Goal: Communication & Community: Participate in discussion

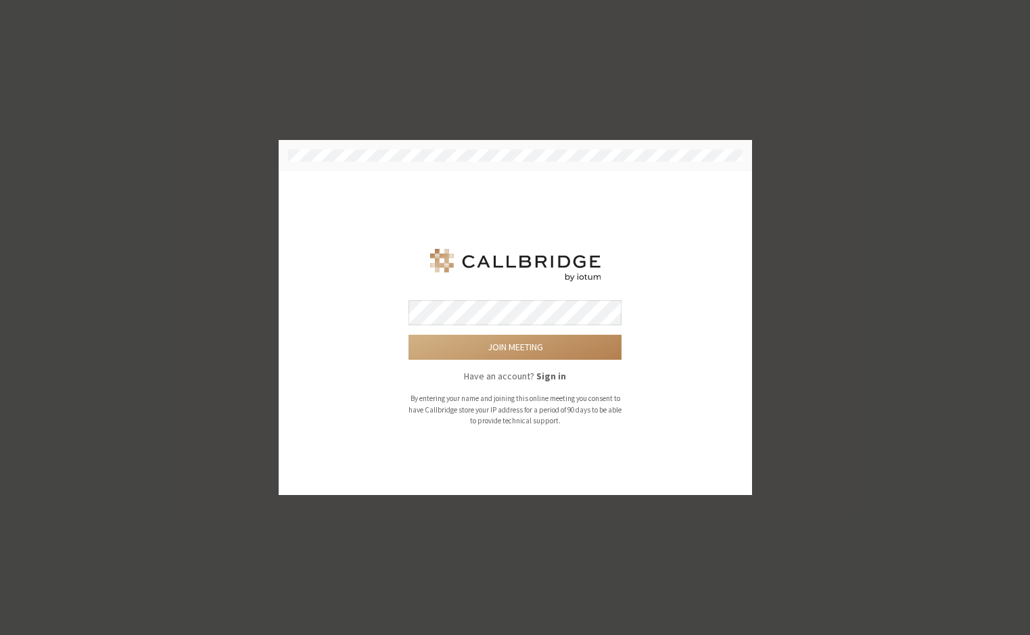
click at [554, 377] on strong "Sign in" at bounding box center [551, 376] width 30 height 12
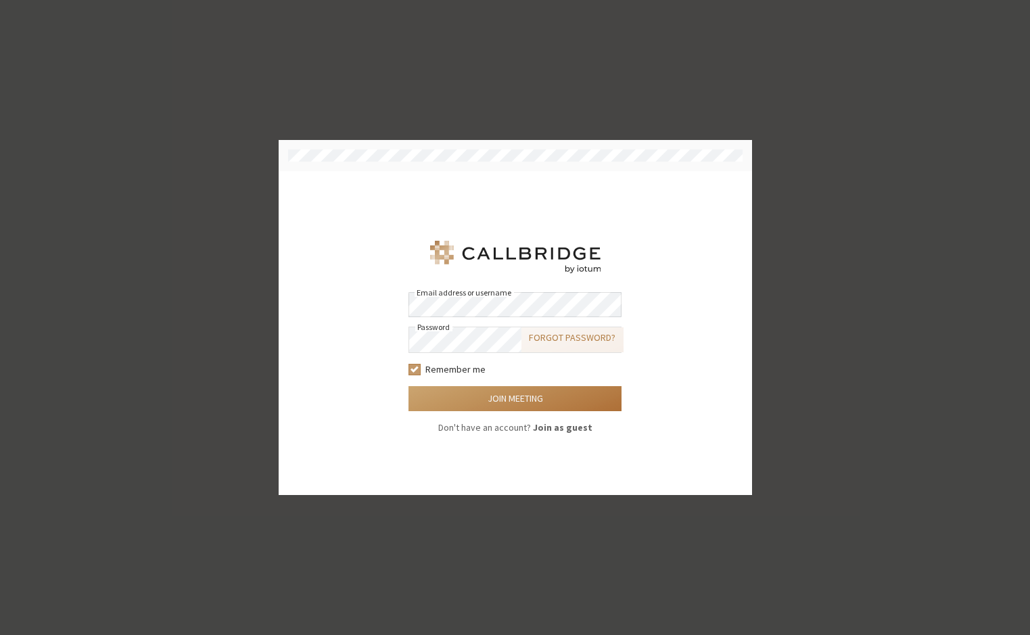
click at [540, 399] on button "Join meeting" at bounding box center [515, 398] width 213 height 25
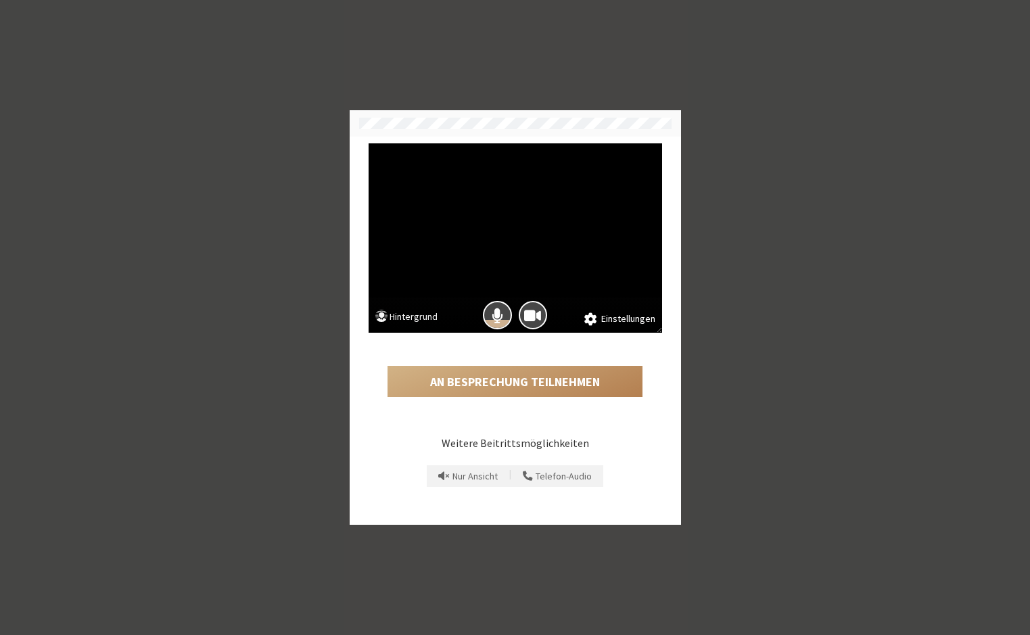
click at [425, 319] on button "Hintergrund" at bounding box center [406, 318] width 63 height 17
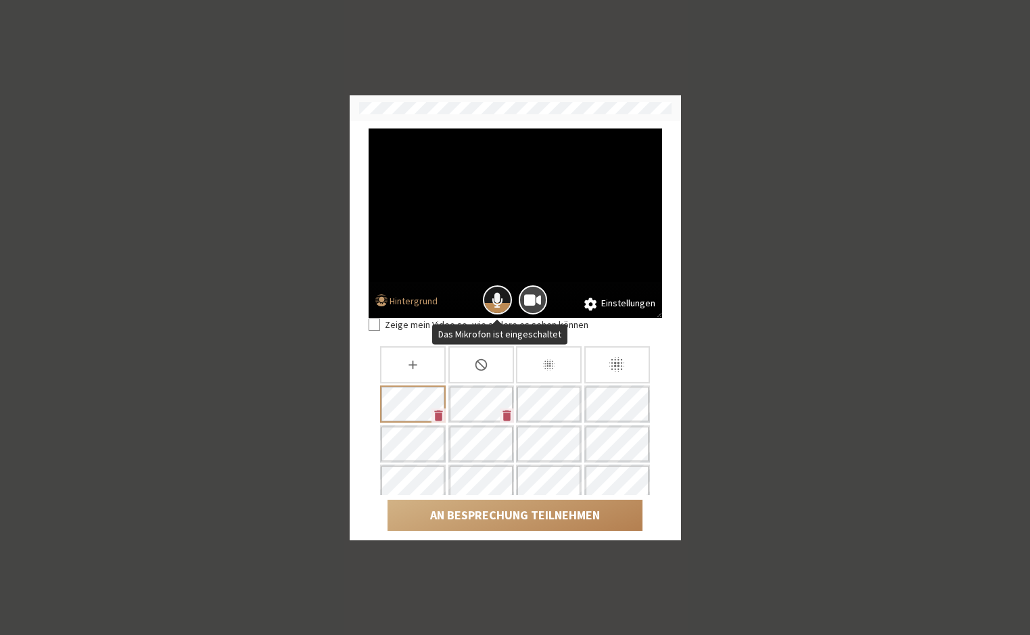
click at [505, 296] on button "Das Mikrofon ist eingeschaltet" at bounding box center [497, 299] width 29 height 29
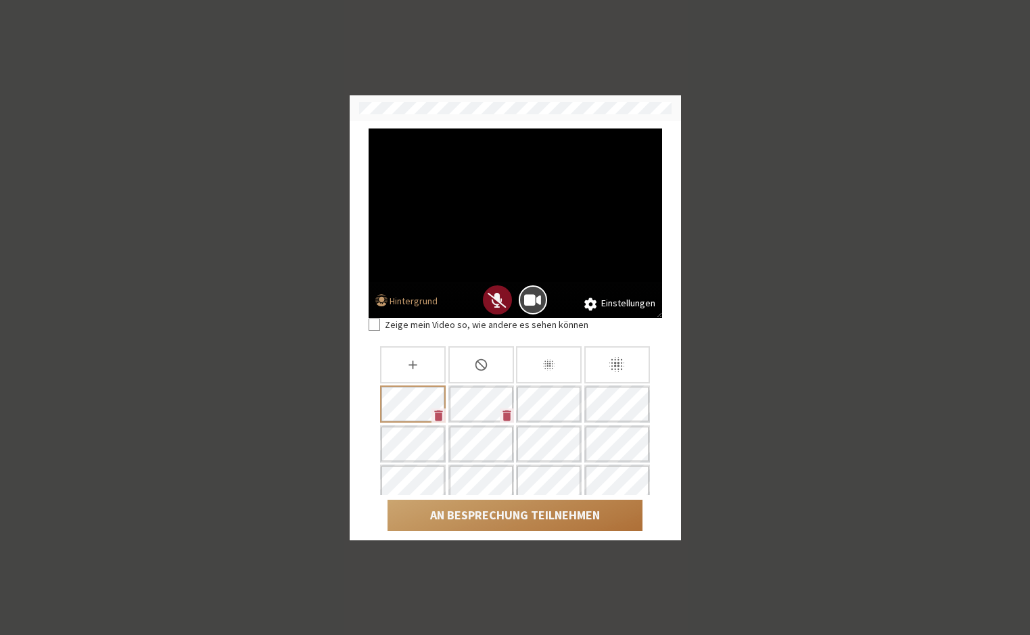
click at [524, 513] on button "An Besprechung teilnehmen" at bounding box center [515, 515] width 255 height 31
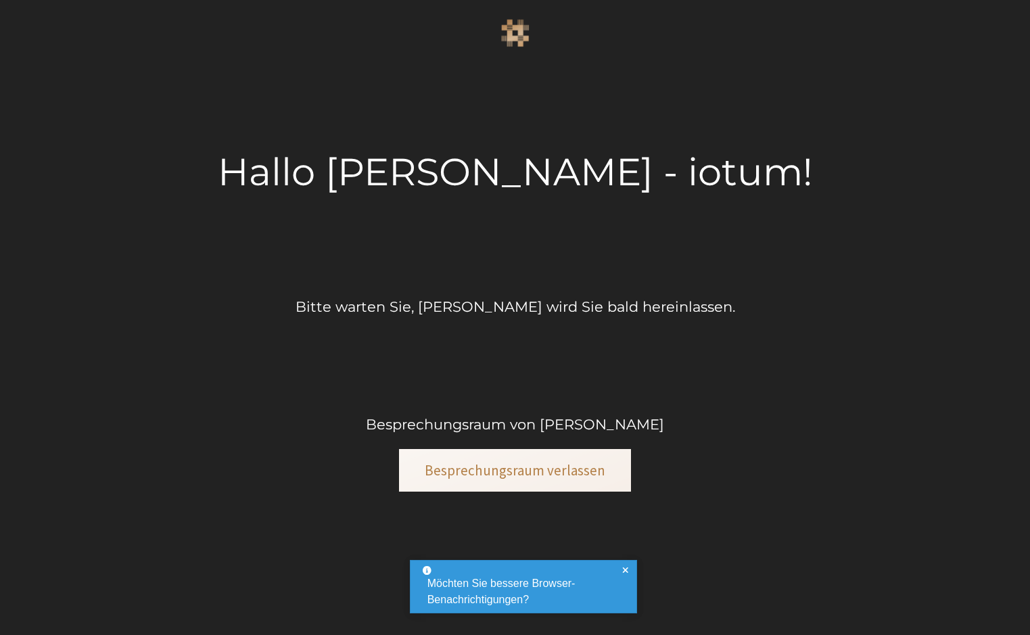
click at [624, 566] on span at bounding box center [625, 586] width 6 height 43
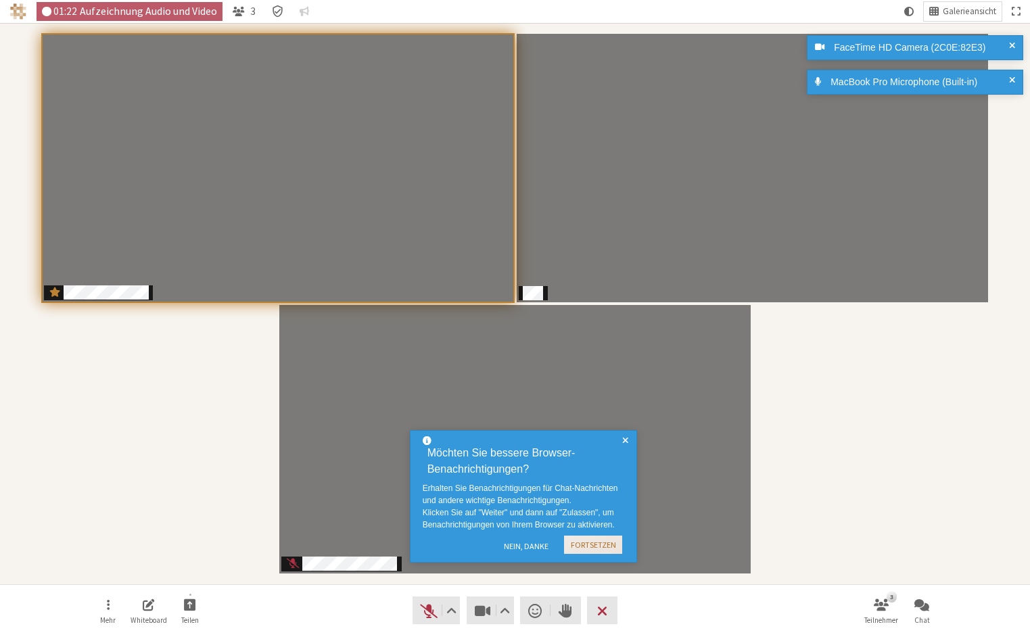
click at [601, 544] on button "Fortsetzen" at bounding box center [593, 545] width 58 height 18
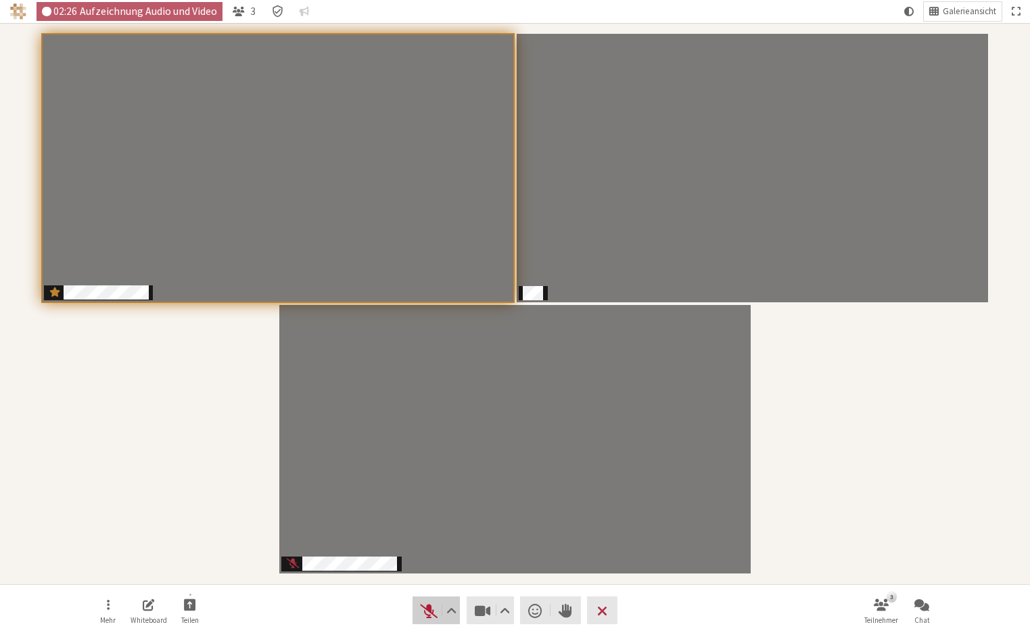
click at [423, 611] on span "Stummschaltung aufheben (⌘+Umschalt+A)" at bounding box center [428, 610] width 19 height 19
click at [429, 609] on span "Stumm (⌘+Umschalt+A)" at bounding box center [428, 610] width 19 height 19
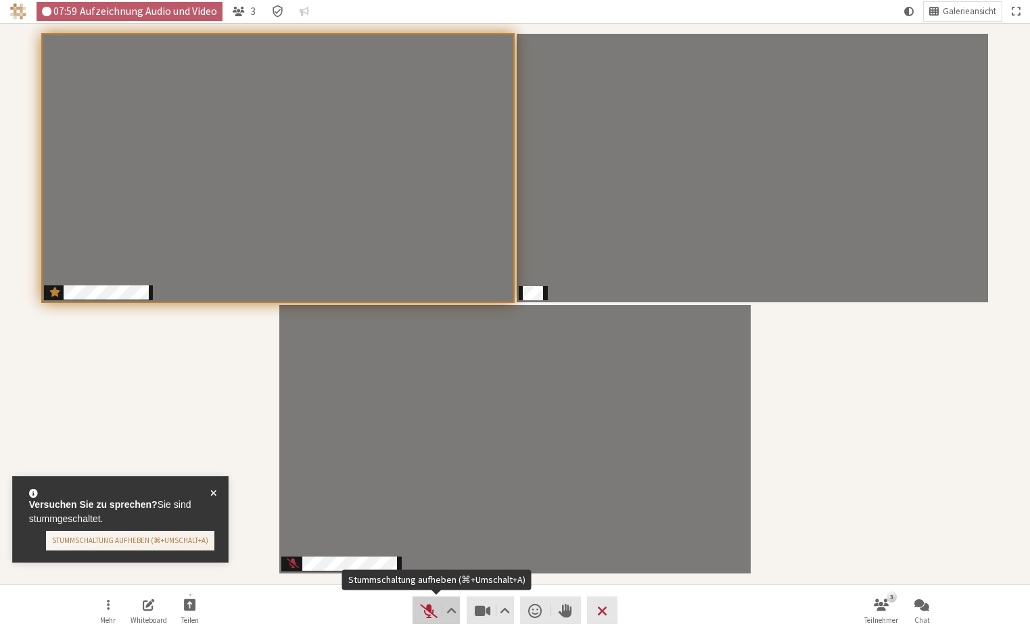
click at [432, 612] on span "Stummschaltung aufheben (⌘+Umschalt+A)" at bounding box center [428, 610] width 19 height 19
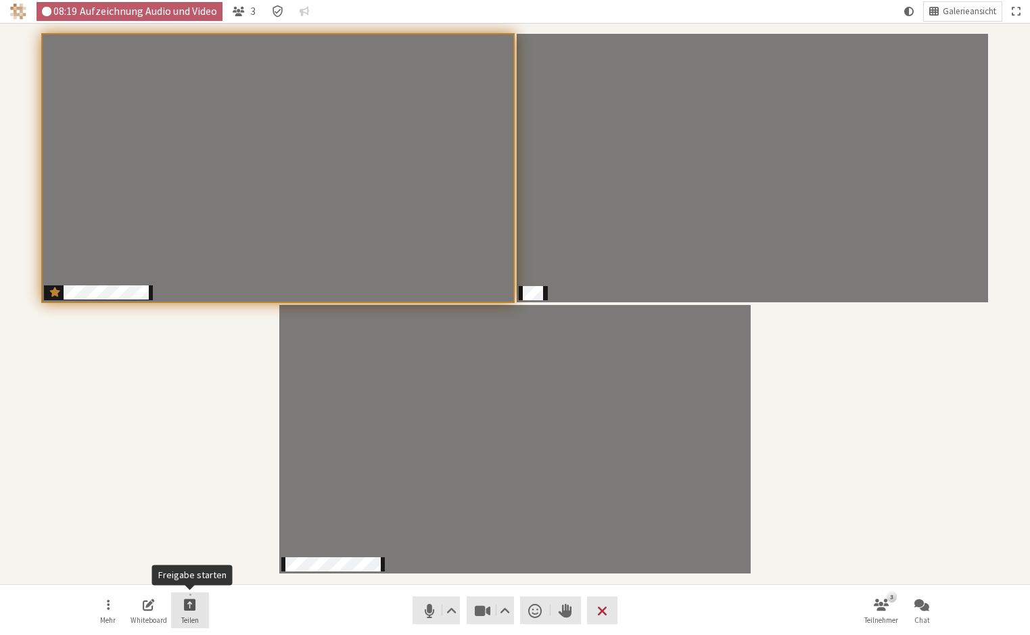
click at [196, 610] on button "Teilen" at bounding box center [190, 610] width 38 height 37
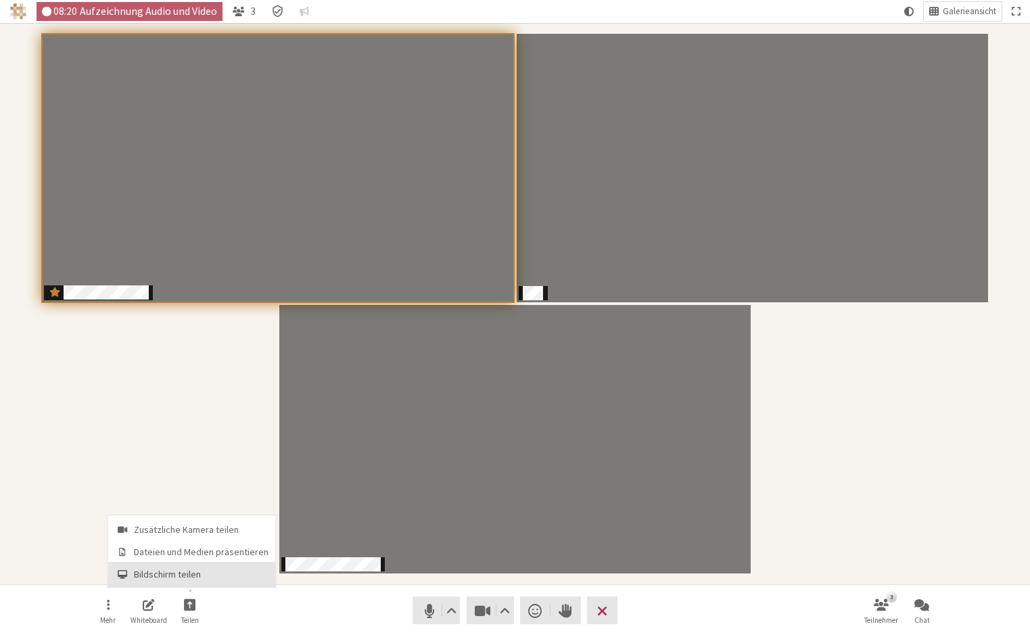
click at [193, 579] on span "Bildschirm teilen" at bounding box center [201, 574] width 135 height 10
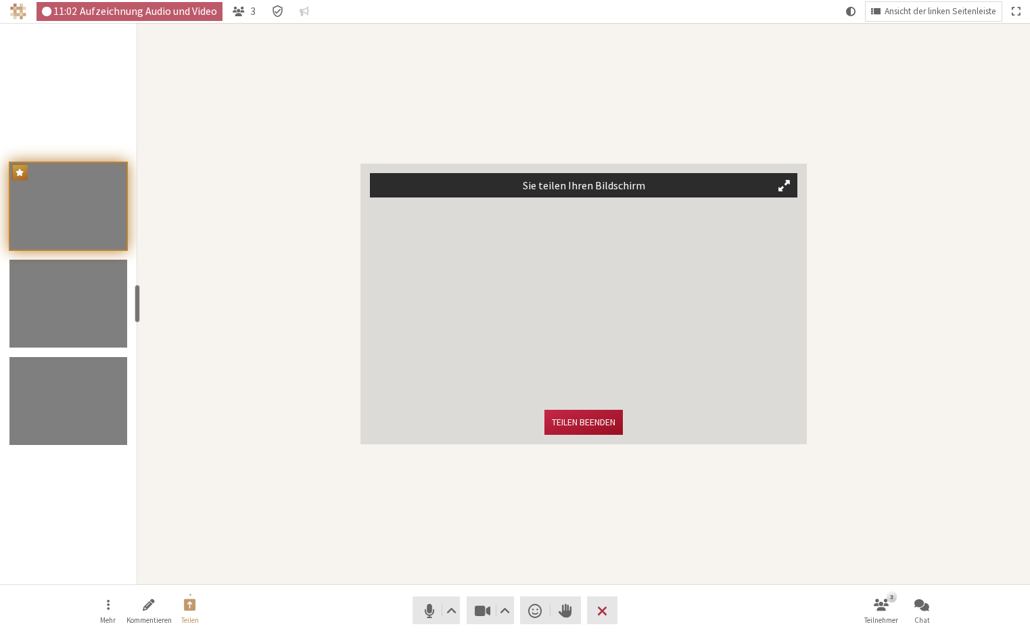
click at [593, 427] on button "Teilen beenden" at bounding box center [583, 422] width 78 height 25
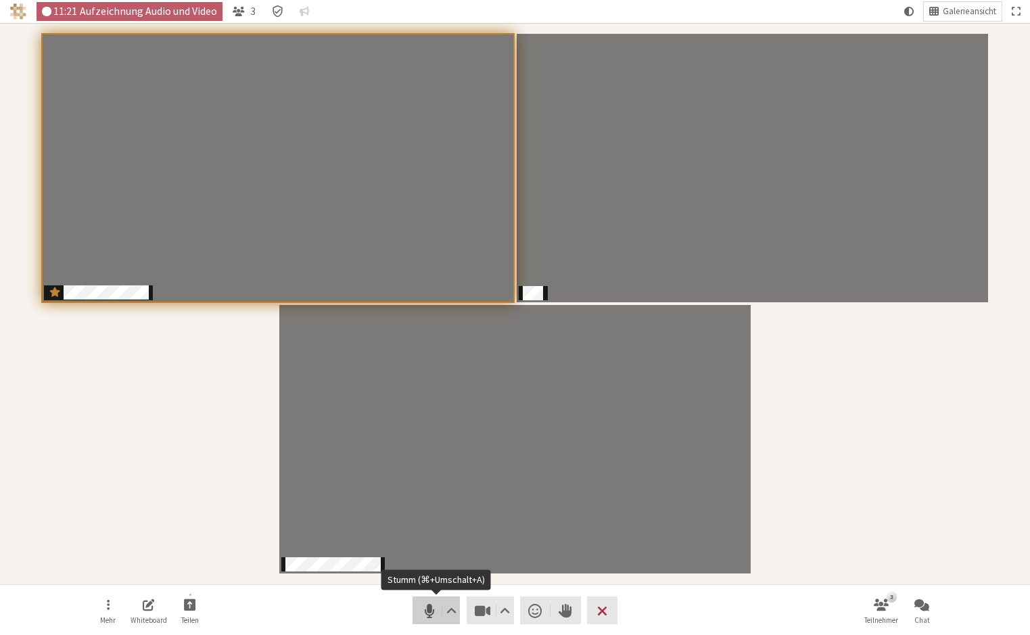
click at [421, 611] on span "Stumm (⌘+Umschalt+A)" at bounding box center [428, 610] width 19 height 19
click at [427, 609] on span "Stummschaltung aufheben (⌘+Umschalt+A)" at bounding box center [428, 610] width 19 height 19
click at [431, 605] on span "Stumm (⌘+Umschalt+A)" at bounding box center [428, 610] width 19 height 19
click at [421, 613] on span "Stummschaltung aufheben (⌘+Umschalt+A)" at bounding box center [428, 610] width 19 height 19
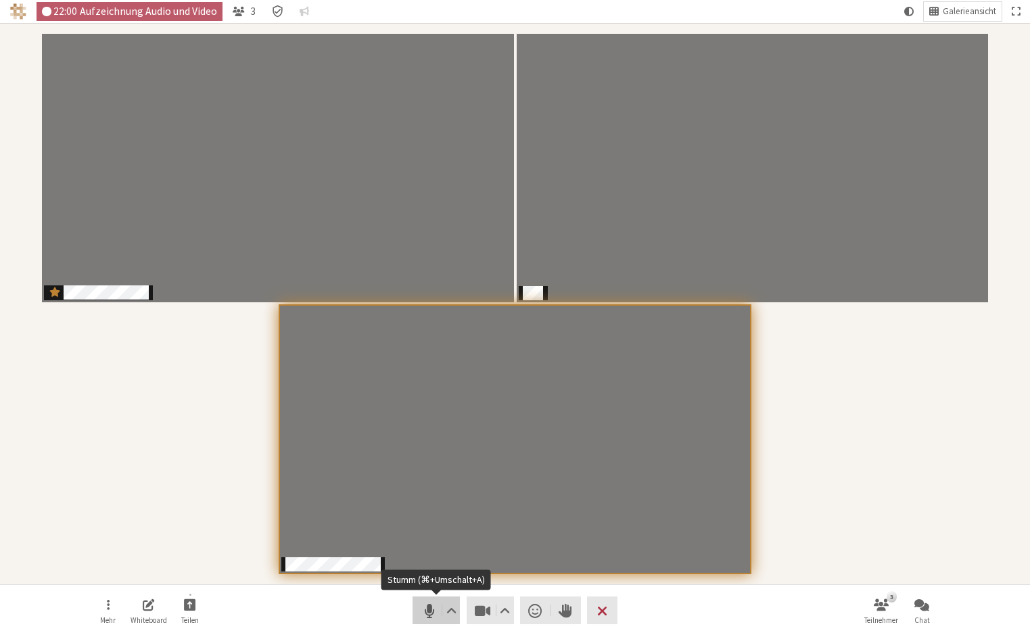
click at [427, 613] on span "Stumm (⌘+Umschalt+A)" at bounding box center [428, 610] width 19 height 19
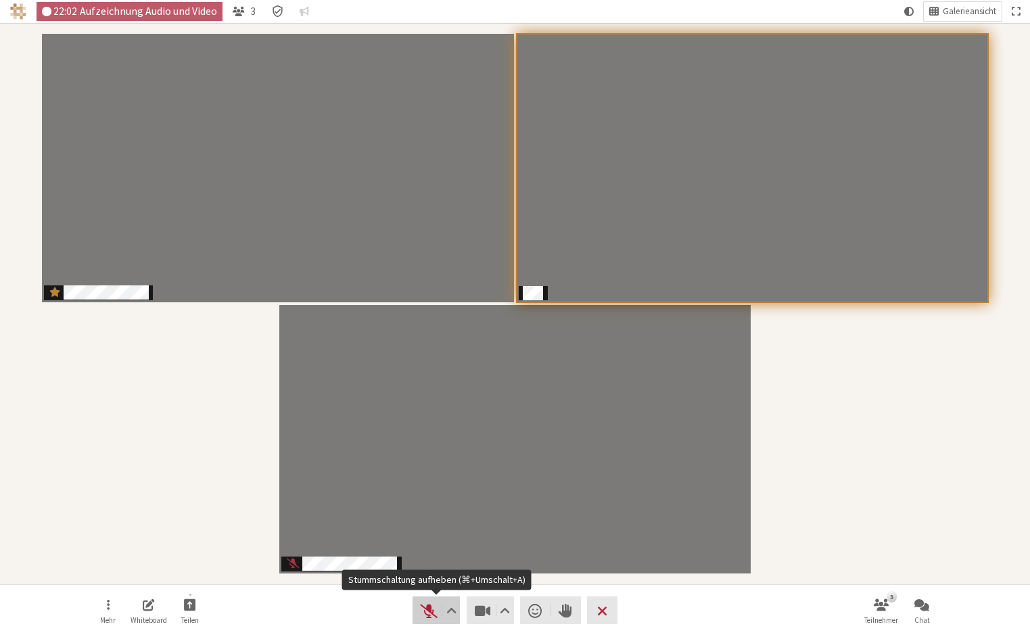
click at [430, 614] on span "Stummschaltung aufheben (⌘+Umschalt+A)" at bounding box center [428, 610] width 19 height 19
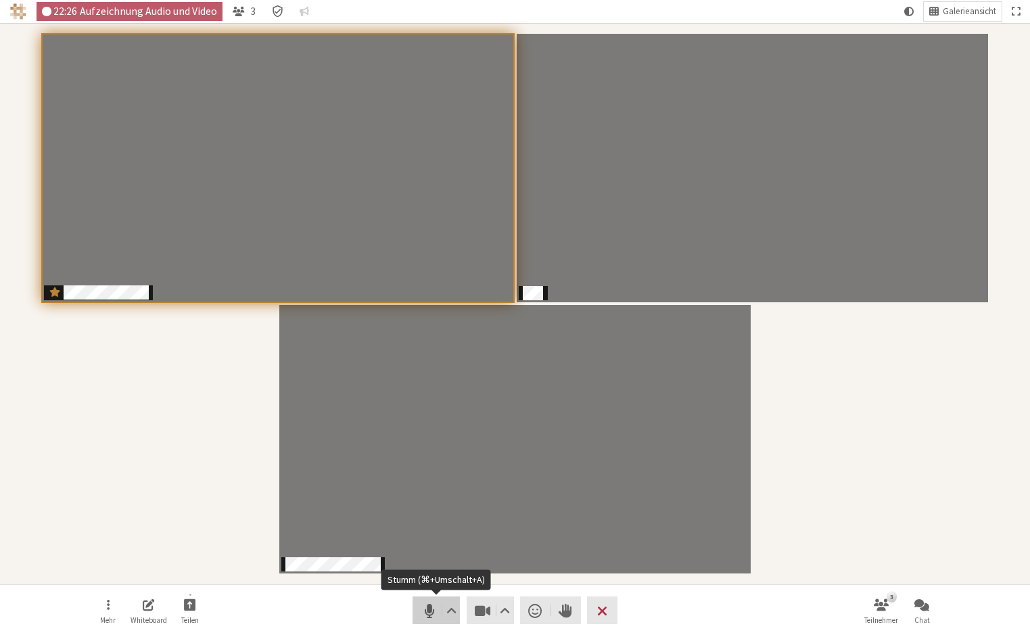
click at [428, 613] on span "Stumm (⌘+Umschalt+A)" at bounding box center [428, 610] width 19 height 19
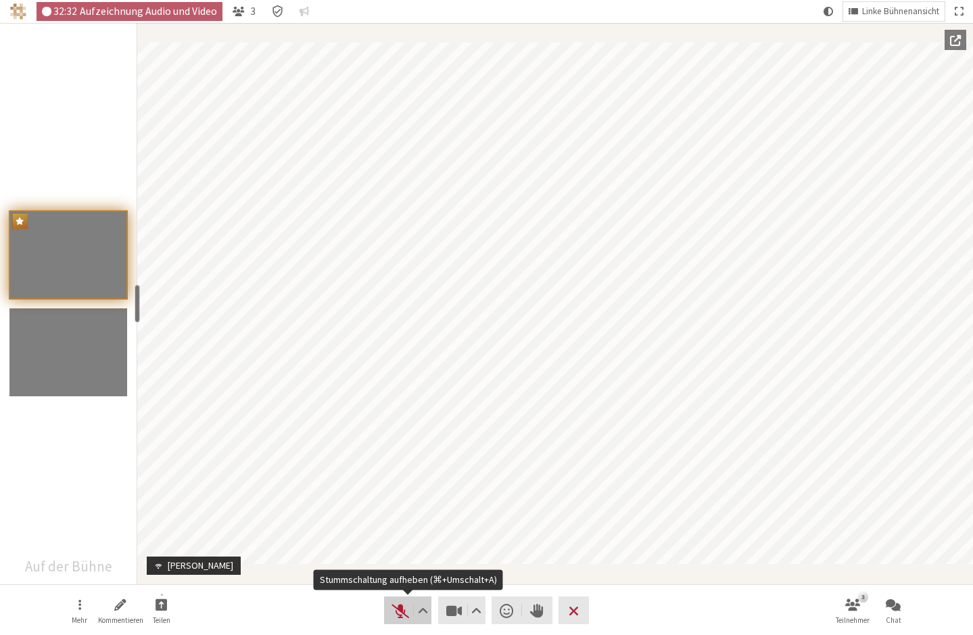
click at [402, 613] on span "Stummschaltung aufheben (⌘+Umschalt+A)" at bounding box center [400, 610] width 19 height 19
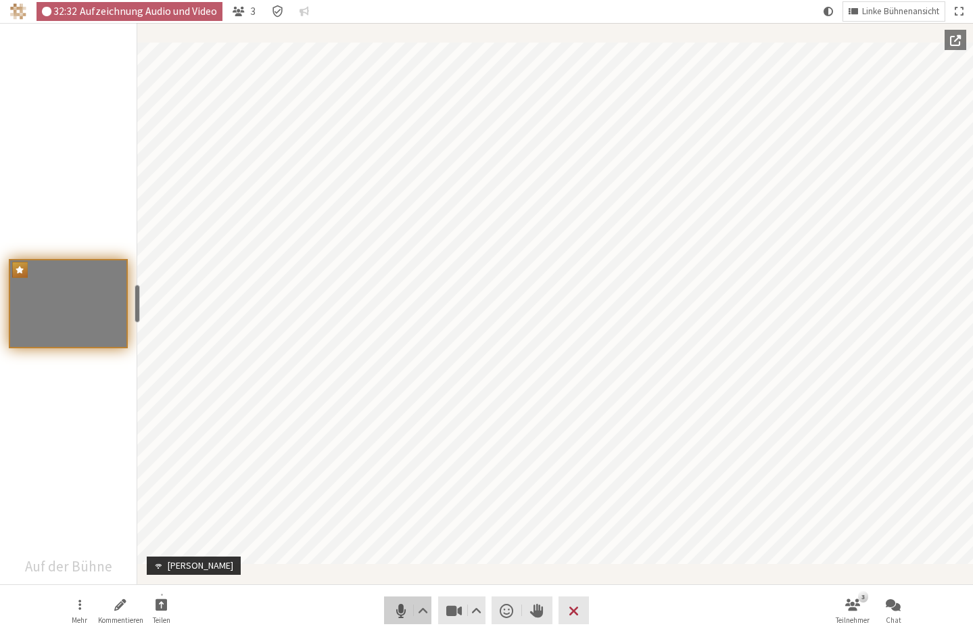
click at [402, 613] on span "Stumm (⌘+Umschalt+A)" at bounding box center [400, 610] width 19 height 19
click at [402, 613] on span "Stummschaltung aufheben (⌘+Umschalt+A)" at bounding box center [400, 610] width 19 height 19
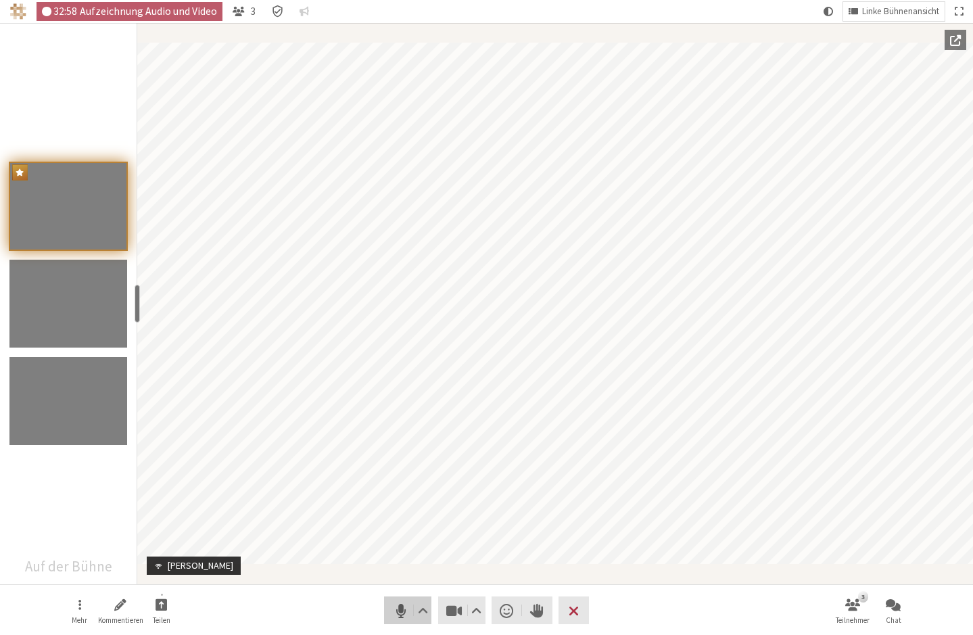
click at [402, 613] on span "Stumm (⌘+Umschalt+A)" at bounding box center [400, 610] width 19 height 19
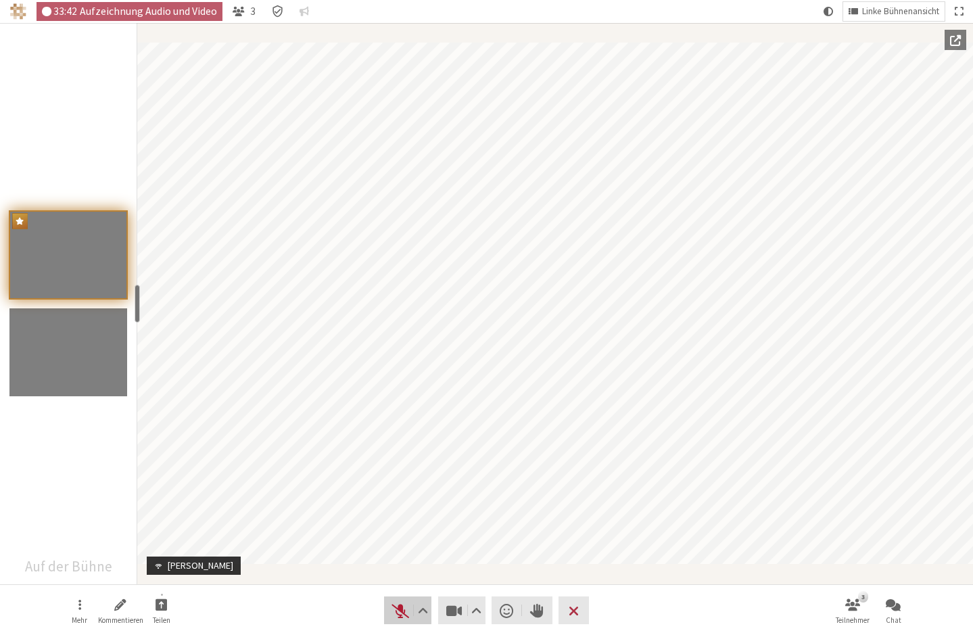
click at [400, 609] on span "Stummschaltung aufheben (⌘+Umschalt+A)" at bounding box center [400, 610] width 19 height 19
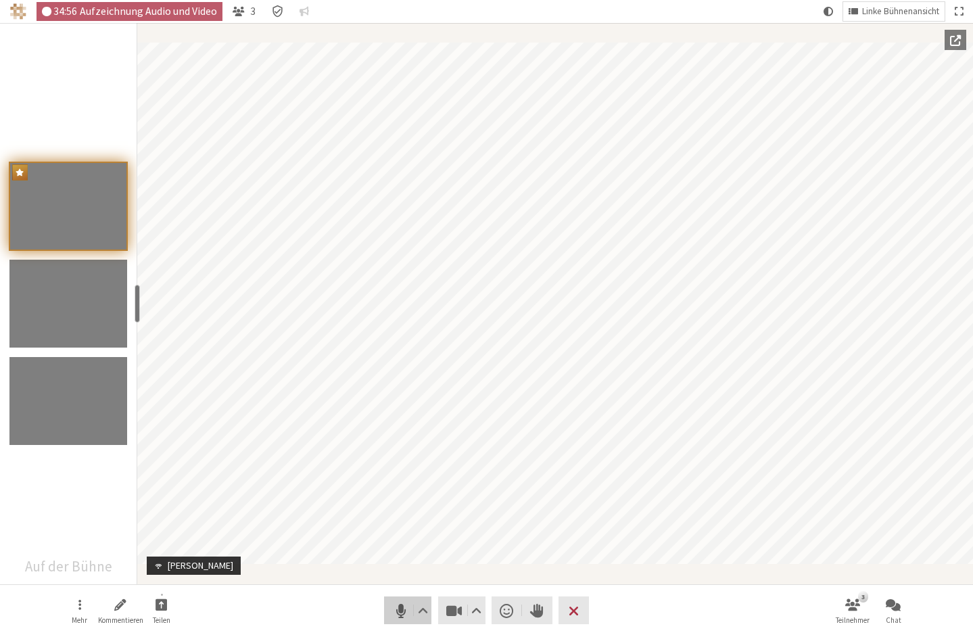
click at [391, 616] on span "Stumm (⌘+Umschalt+A)" at bounding box center [400, 610] width 19 height 19
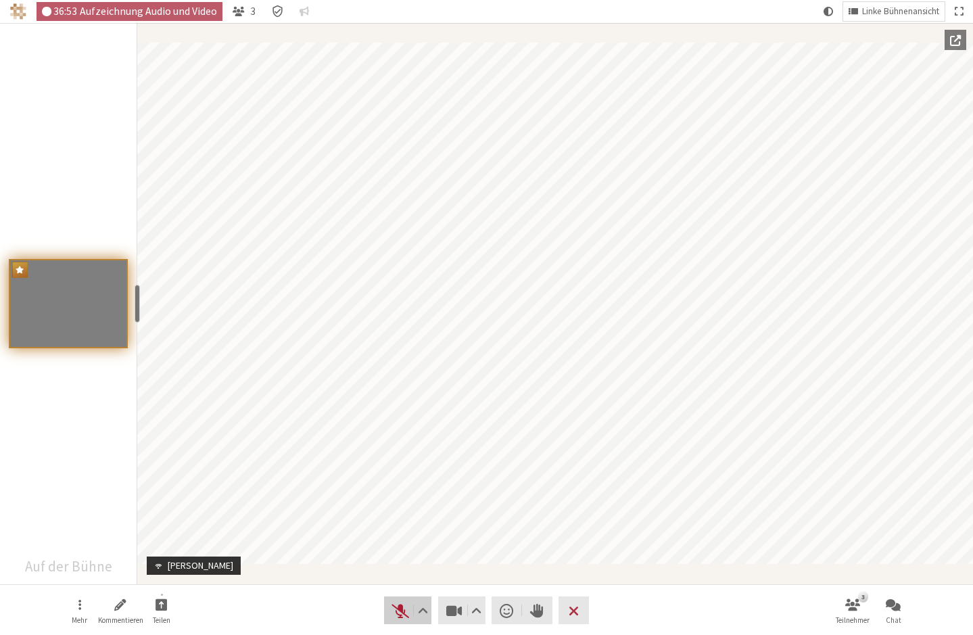
click at [398, 615] on span "Stummschaltung aufheben (⌘+Umschalt+A)" at bounding box center [400, 610] width 19 height 19
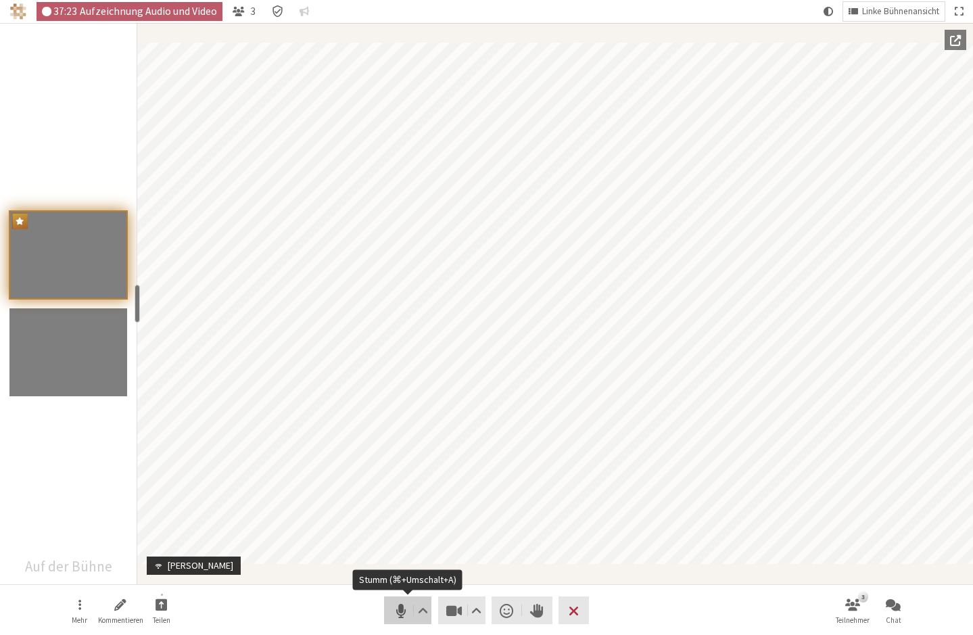
click at [400, 612] on span "Stumm (⌘+Umschalt+A)" at bounding box center [400, 610] width 19 height 19
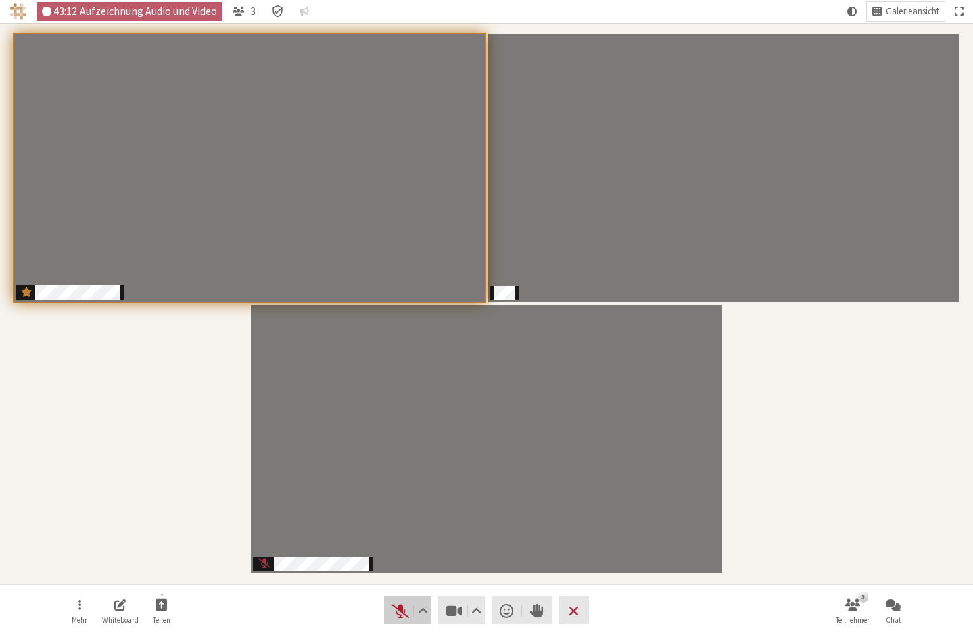
click at [396, 613] on span "Stummschaltung aufheben (⌘+Umschalt+A)" at bounding box center [400, 610] width 19 height 19
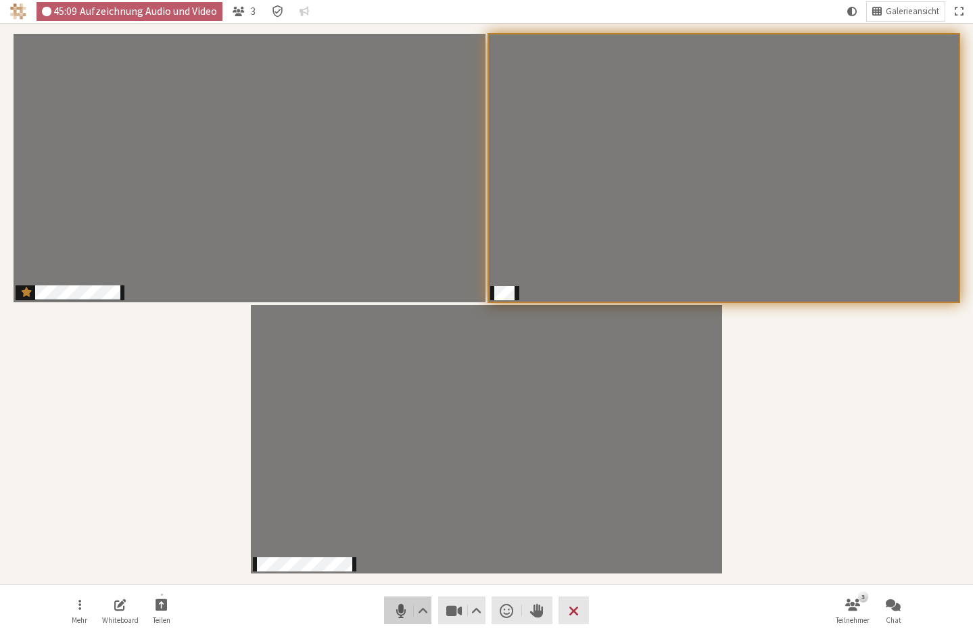
click at [396, 613] on span "Stumm (⌘+Umschalt+A)" at bounding box center [400, 610] width 19 height 19
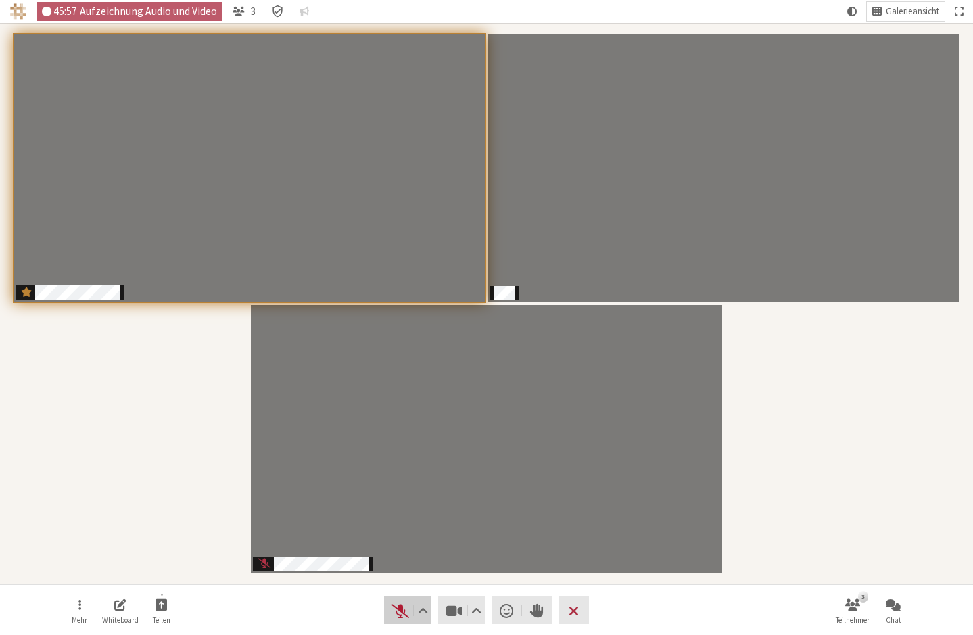
click at [396, 613] on span "Stummschaltung aufheben (⌘+Umschalt+A)" at bounding box center [400, 610] width 19 height 19
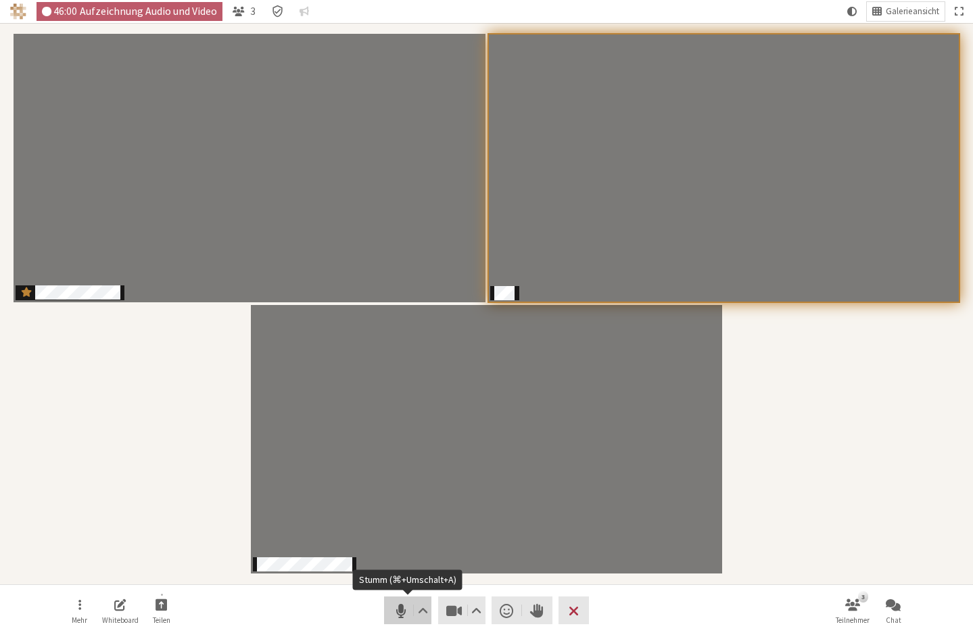
click at [396, 614] on span "Stumm (⌘+Umschalt+A)" at bounding box center [400, 610] width 19 height 19
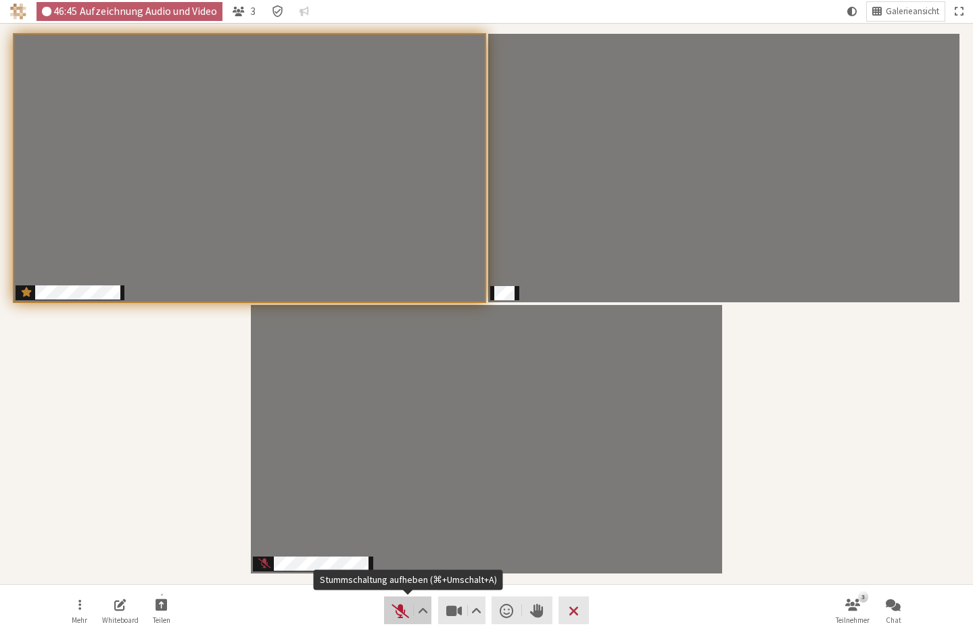
click at [399, 610] on span "Stummschaltung aufheben (⌘+Umschalt+A)" at bounding box center [400, 610] width 19 height 19
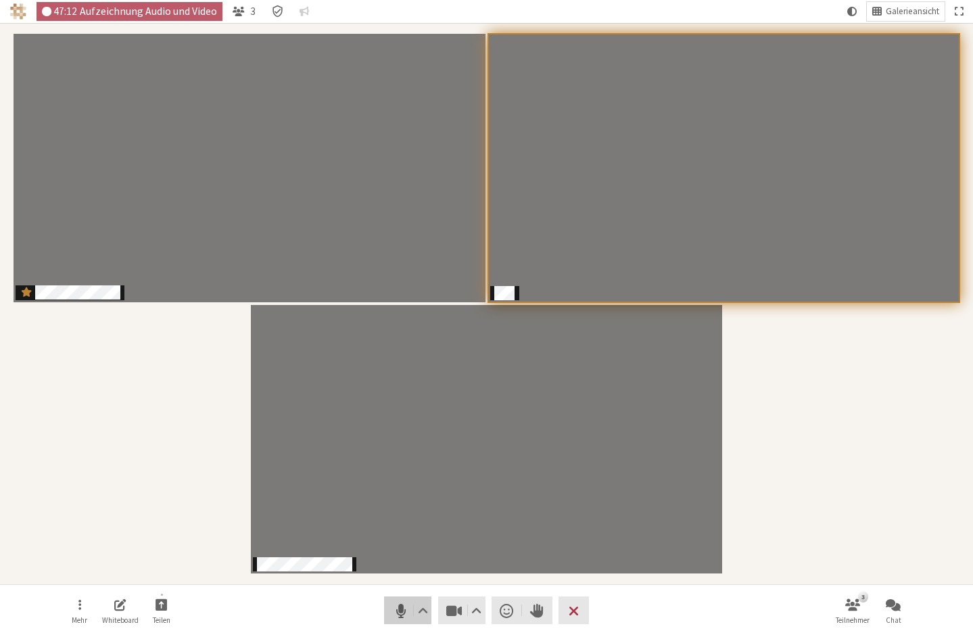
click at [399, 610] on span "Stumm (⌘+Umschalt+A)" at bounding box center [400, 610] width 19 height 19
click at [400, 614] on span "Stummschaltung aufheben (⌘+Umschalt+A)" at bounding box center [400, 610] width 19 height 19
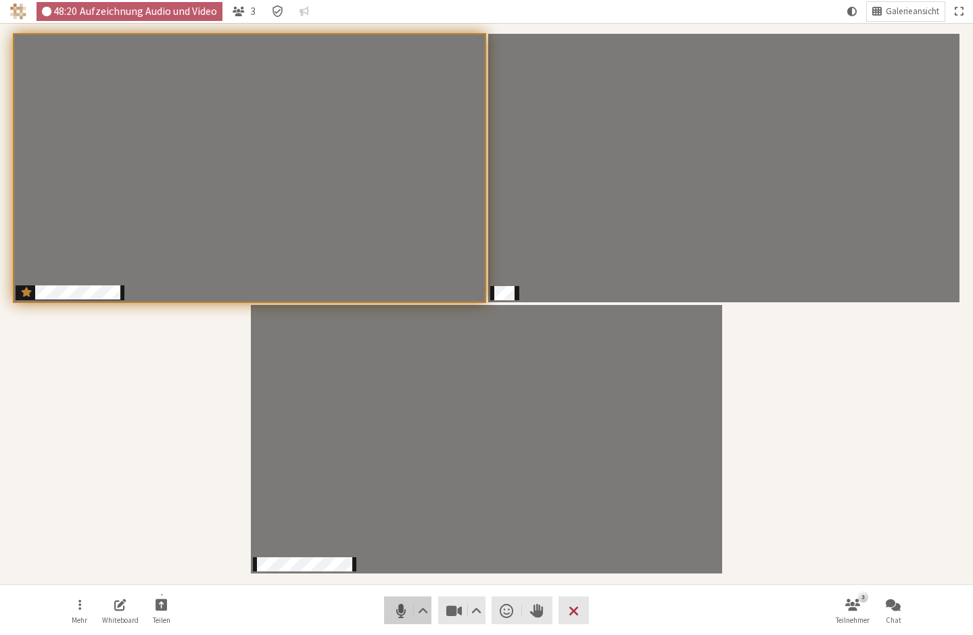
click at [400, 614] on span "Stumm (⌘+Umschalt+A)" at bounding box center [400, 610] width 19 height 19
click at [397, 613] on span "Stummschaltung aufheben (⌘+Umschalt+A)" at bounding box center [400, 610] width 19 height 19
click at [578, 607] on span "Besprechung verlassen" at bounding box center [574, 610] width 10 height 19
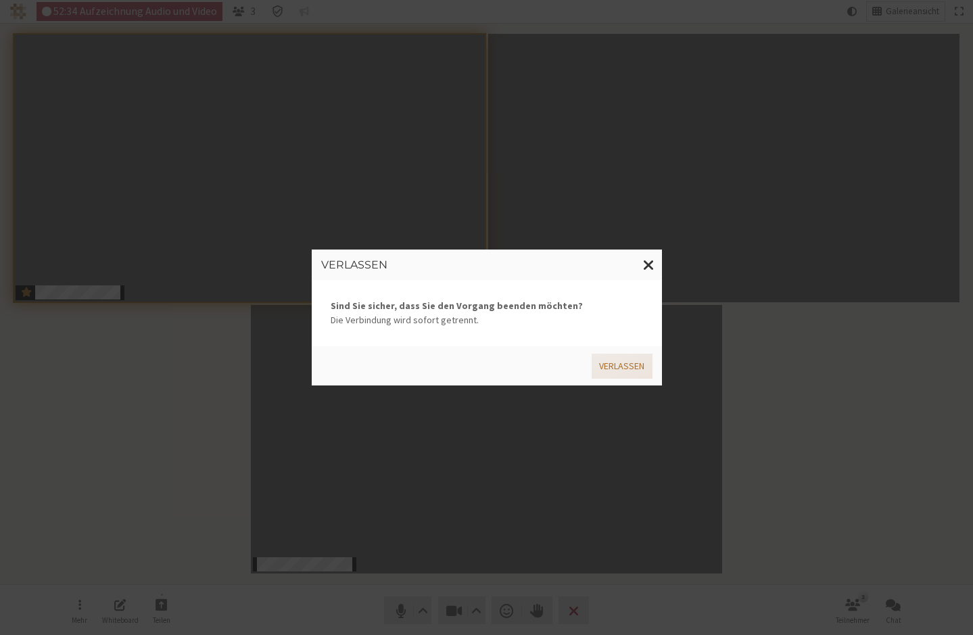
click at [626, 368] on button "Verlassen" at bounding box center [622, 366] width 60 height 25
